Goal: Task Accomplishment & Management: Manage account settings

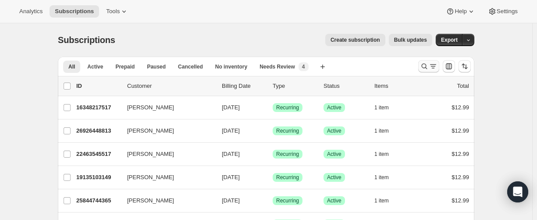
click at [423, 66] on icon "Search and filter results" at bounding box center [424, 66] width 9 height 9
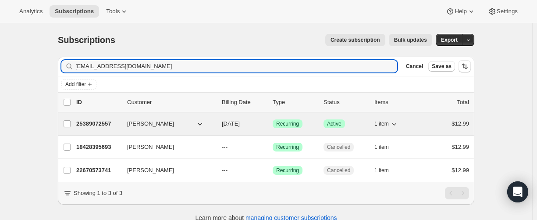
type input "mxpmisc@icloud.com"
click at [96, 122] on p "25389072557" at bounding box center [98, 123] width 44 height 9
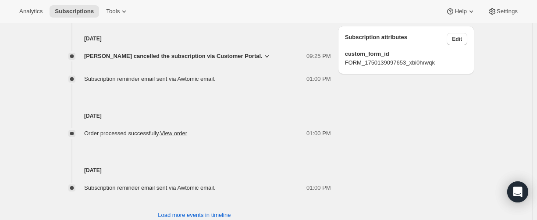
scroll to position [526, 0]
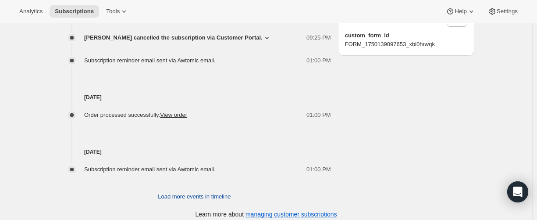
click at [167, 198] on span "Load more events in timeline" at bounding box center [194, 196] width 73 height 9
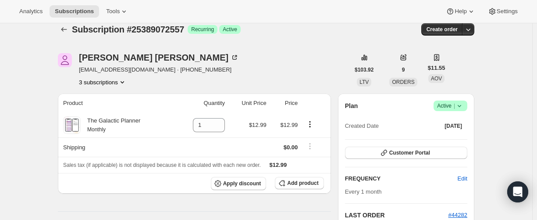
scroll to position [0, 0]
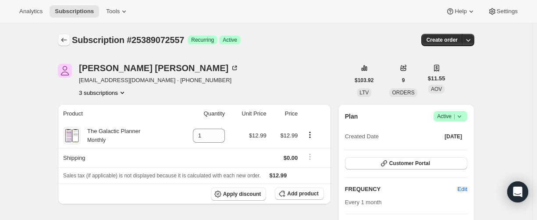
click at [68, 40] on icon "Subscriptions" at bounding box center [64, 40] width 9 height 9
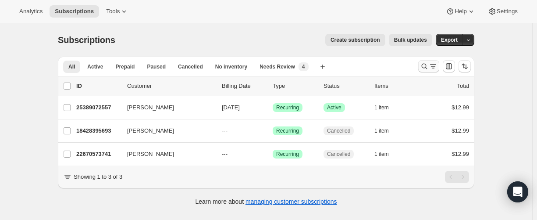
click at [420, 68] on button "Search and filter results" at bounding box center [428, 66] width 21 height 12
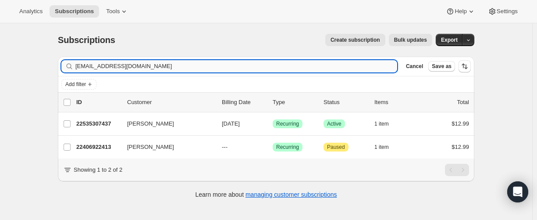
click at [160, 65] on input "crummybranson@gmail.com" at bounding box center [236, 66] width 322 height 12
type input "crummybranson@gmail.com"
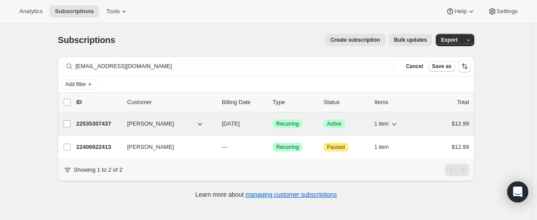
click at [97, 124] on p "22535307437" at bounding box center [98, 123] width 44 height 9
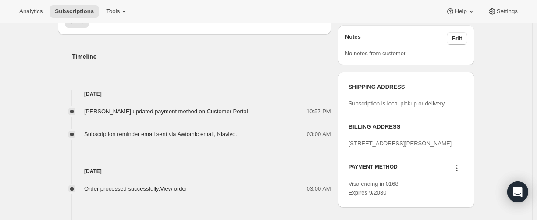
scroll to position [307, 0]
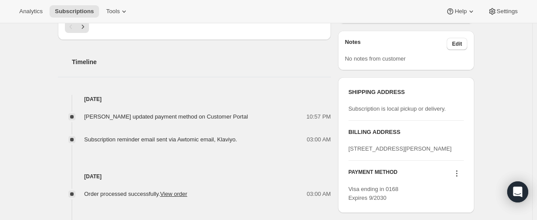
drag, startPoint x: 132, startPoint y: 118, endPoint x: 260, endPoint y: 114, distance: 128.5
click at [253, 114] on div "Pamela Branson updated payment method on Customer Portal" at bounding box center [168, 116] width 169 height 9
copy span "updated payment method on Customer Portal"
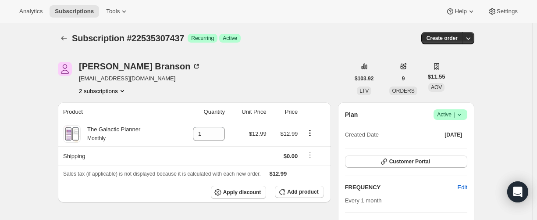
scroll to position [0, 0]
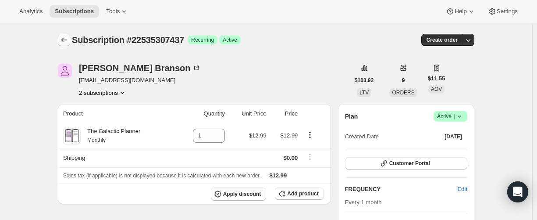
click at [67, 43] on icon "Subscriptions" at bounding box center [64, 40] width 9 height 9
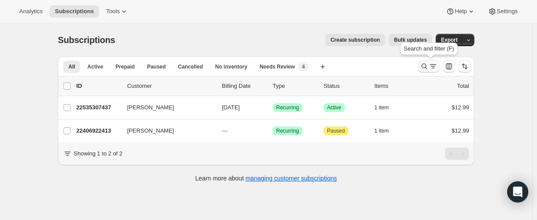
click at [424, 62] on icon "Search and filter results" at bounding box center [424, 66] width 9 height 9
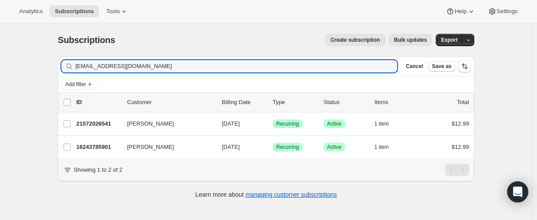
type input "rhondaharford@gmail.com"
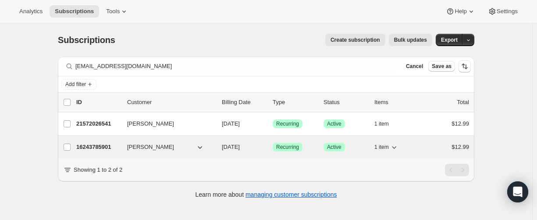
click at [98, 146] on p "16243785901" at bounding box center [98, 147] width 44 height 9
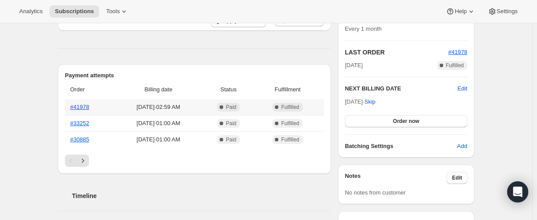
scroll to position [175, 0]
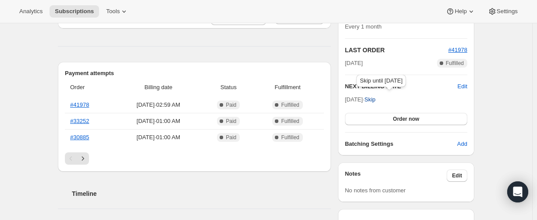
click at [375, 100] on span "Skip" at bounding box center [369, 99] width 11 height 9
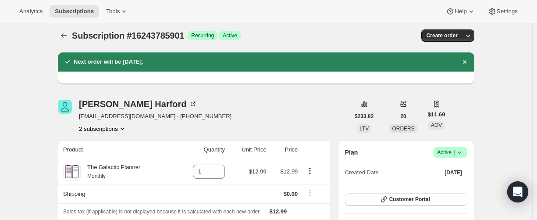
scroll to position [0, 0]
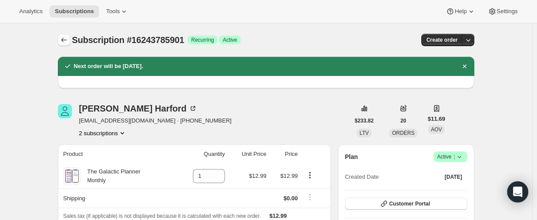
click at [67, 35] on button "Subscriptions" at bounding box center [64, 40] width 12 height 12
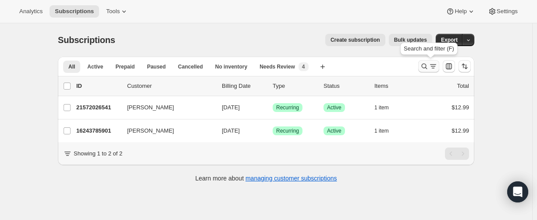
click at [421, 69] on button "Search and filter results" at bounding box center [428, 66] width 21 height 12
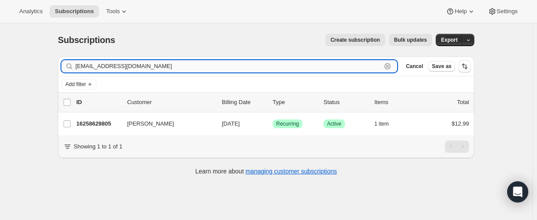
click at [122, 61] on input "marietmatteson@gmail.com" at bounding box center [228, 66] width 306 height 12
paste input "Quejos@ao"
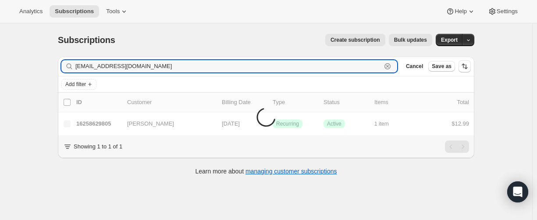
type input "Quejos@aol.com"
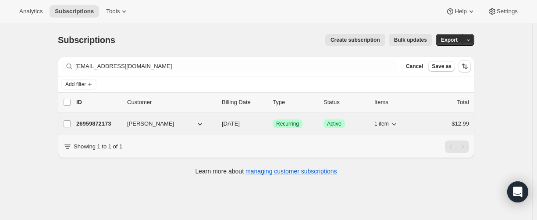
click at [97, 123] on p "26959872173" at bounding box center [98, 123] width 44 height 9
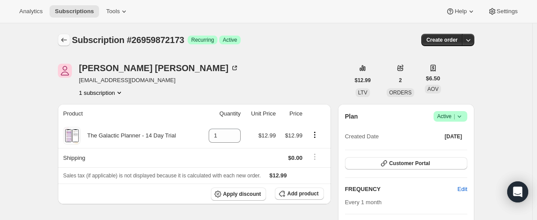
click at [66, 38] on icon "Subscriptions" at bounding box center [64, 40] width 9 height 9
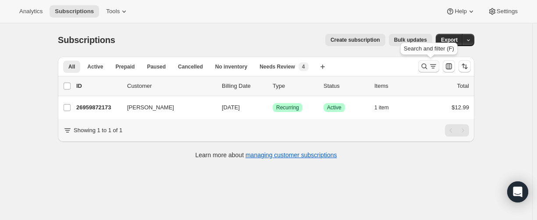
click at [425, 66] on icon "Search and filter results" at bounding box center [424, 66] width 9 height 9
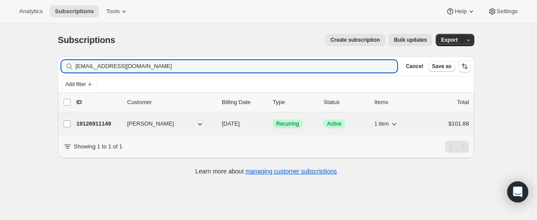
type input "johnd40000@outlook.com"
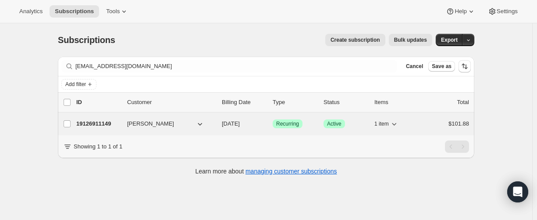
click at [97, 122] on p "19126911149" at bounding box center [98, 123] width 44 height 9
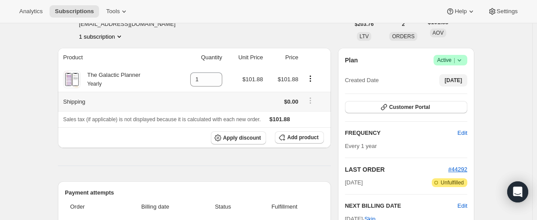
scroll to position [44, 0]
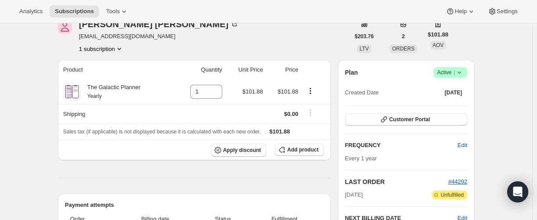
click at [463, 72] on icon at bounding box center [459, 72] width 9 height 9
click at [449, 103] on span "Cancel subscription" at bounding box center [450, 104] width 50 height 7
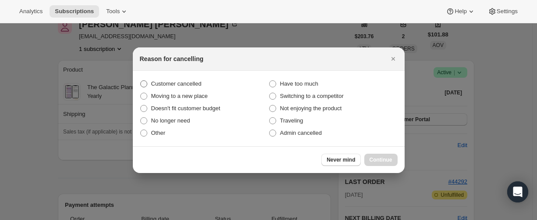
click at [163, 82] on span "Customer cancelled" at bounding box center [176, 83] width 50 height 7
click at [141, 81] on input "Customer cancelled" at bounding box center [140, 80] width 0 height 0
radio input "true"
click at [370, 157] on span "Continue" at bounding box center [381, 159] width 23 height 7
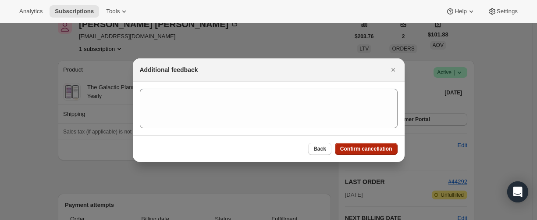
click at [367, 150] on span "Confirm cancellation" at bounding box center [366, 148] width 52 height 7
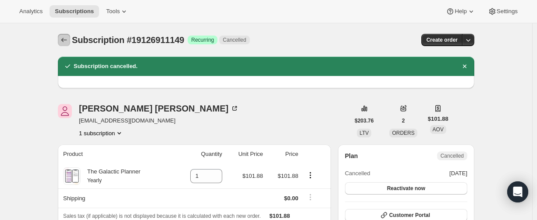
drag, startPoint x: 62, startPoint y: 41, endPoint x: 70, endPoint y: 10, distance: 31.6
click at [62, 40] on icon "Subscriptions" at bounding box center [64, 40] width 9 height 9
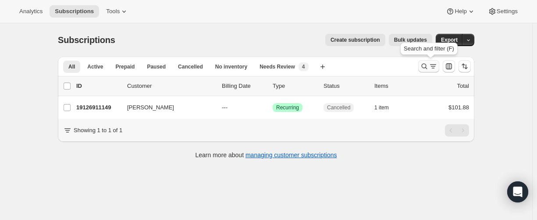
click at [428, 68] on icon "Search and filter results" at bounding box center [424, 66] width 9 height 9
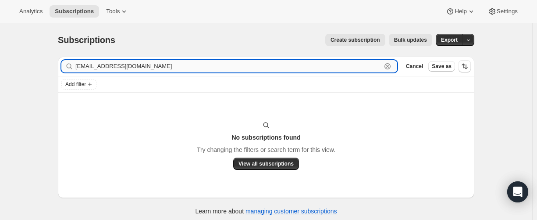
click at [111, 67] on input "[EMAIL_ADDRESS][DOMAIN_NAME]" at bounding box center [228, 66] width 306 height 12
paste input "@jettonconstruction"
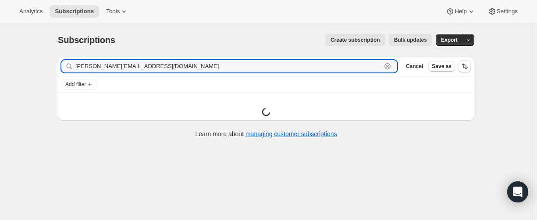
type input "trista@jettonconstruction.com"
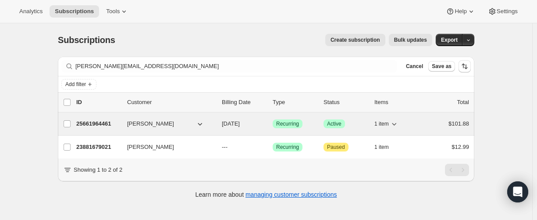
click at [93, 121] on p "25661964461" at bounding box center [98, 123] width 44 height 9
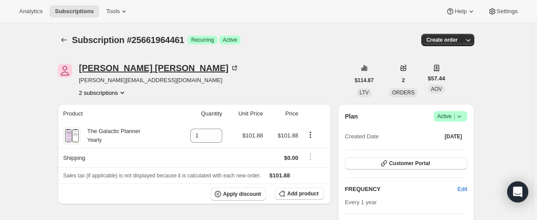
click at [118, 67] on div "Trista Gormley" at bounding box center [159, 68] width 160 height 9
